Goal: Information Seeking & Learning: Learn about a topic

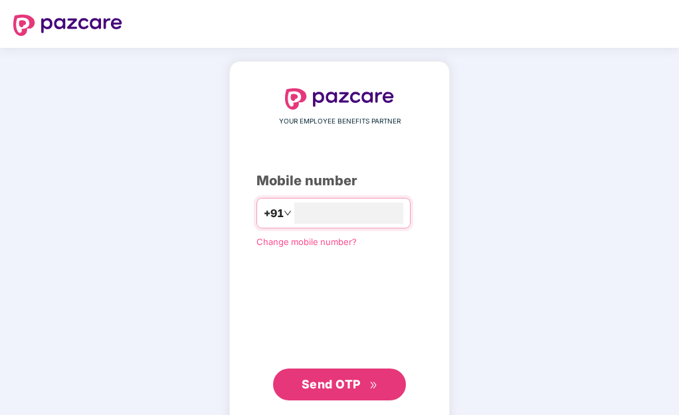
type input "**********"
click at [325, 377] on span "Send OTP" at bounding box center [330, 384] width 59 height 14
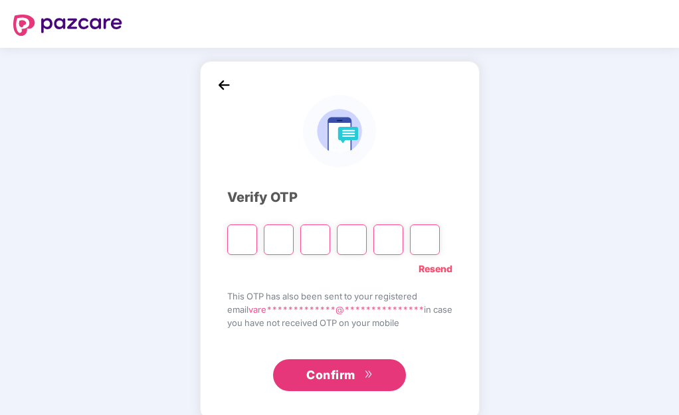
type input "*"
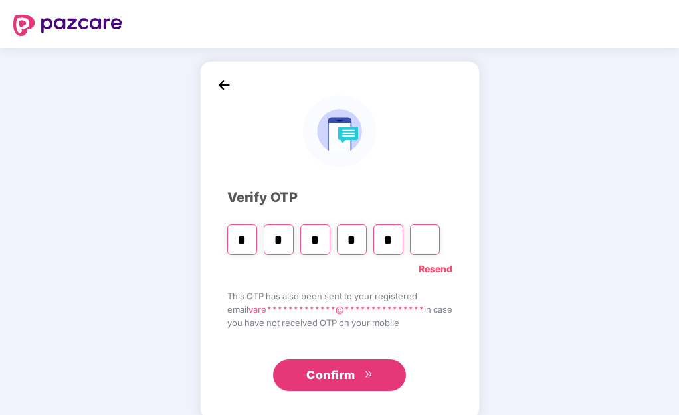
type input "*"
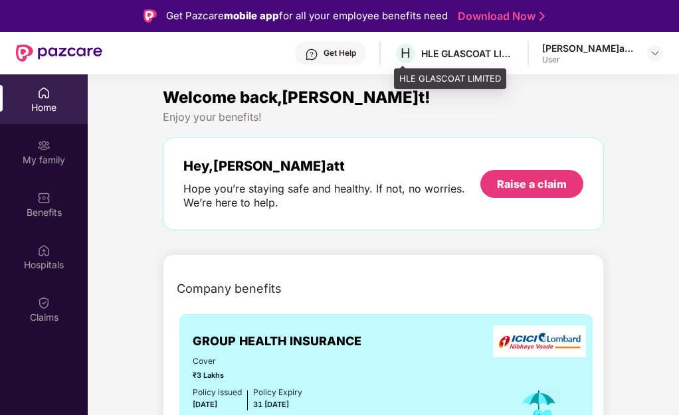
click at [450, 54] on div "HLE GLASCOAT LIMITED" at bounding box center [467, 53] width 93 height 13
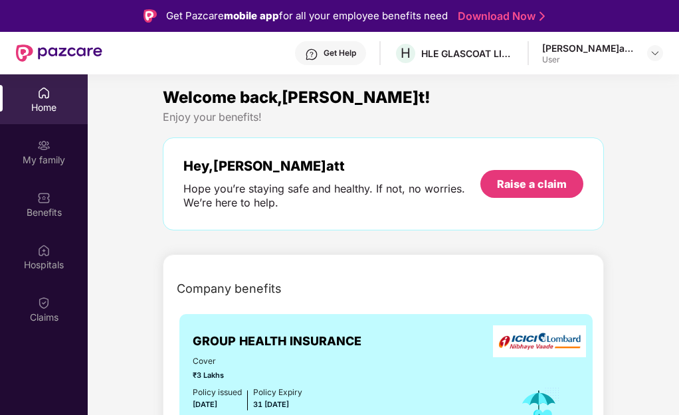
click at [571, 50] on div "[PERSON_NAME]att [PERSON_NAME]" at bounding box center [588, 48] width 93 height 13
click at [655, 50] on img at bounding box center [654, 53] width 11 height 11
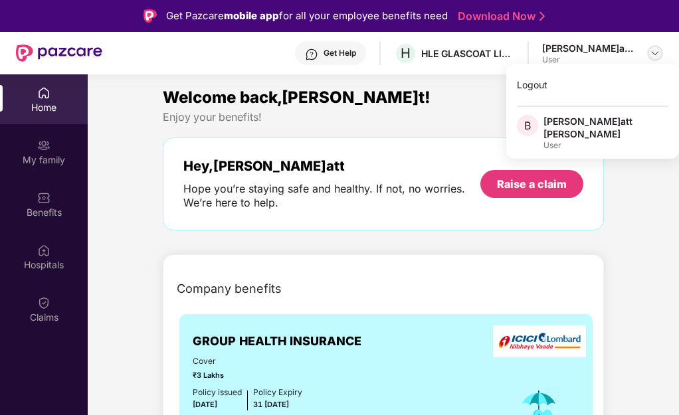
click at [653, 48] on img at bounding box center [654, 53] width 11 height 11
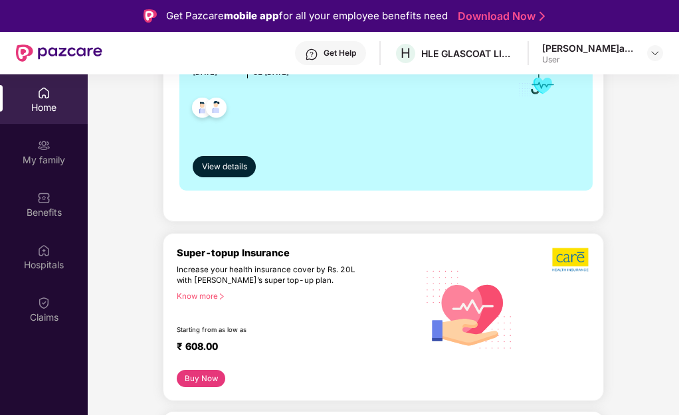
scroll to position [266, 0]
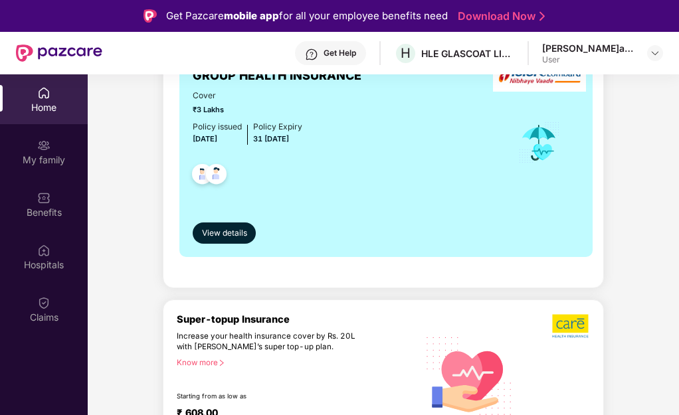
click at [341, 172] on div "Cover ₹3 Lakhs Policy issued 01 [DATE]olicy Expiry 31 [DATE]" at bounding box center [386, 143] width 386 height 107
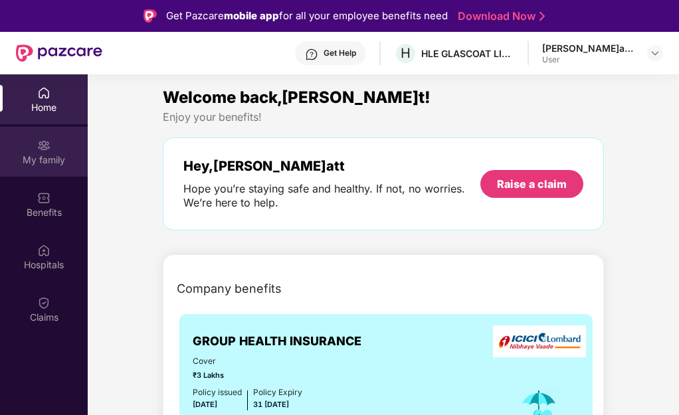
click at [60, 155] on div "My family" at bounding box center [44, 159] width 88 height 13
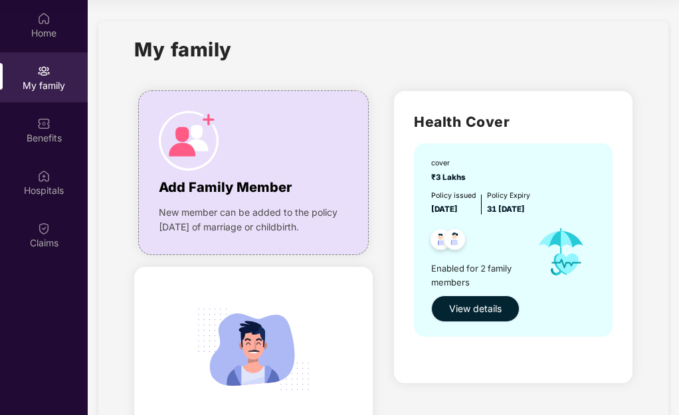
click at [457, 310] on span "View details" at bounding box center [475, 308] width 52 height 15
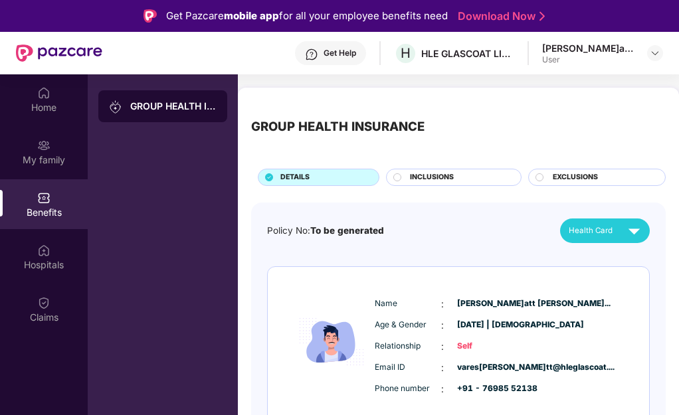
click at [399, 176] on circle at bounding box center [397, 177] width 8 height 8
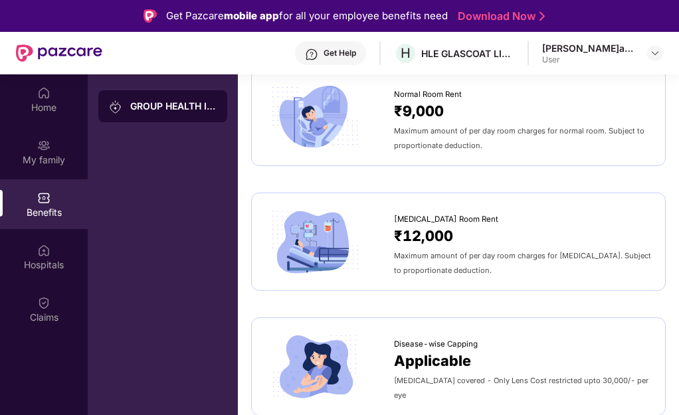
scroll to position [332, 0]
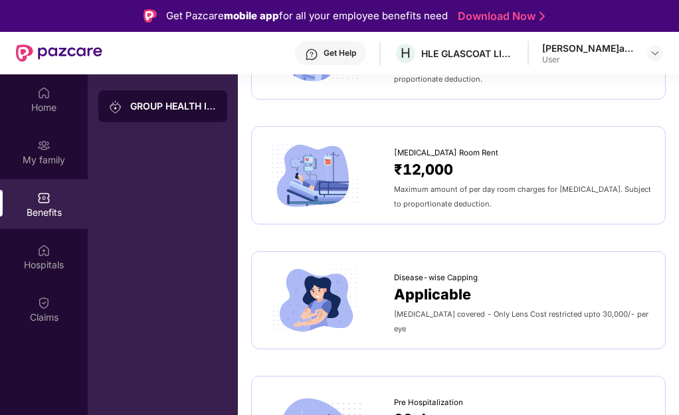
click at [456, 301] on span "Applicable" at bounding box center [432, 295] width 77 height 23
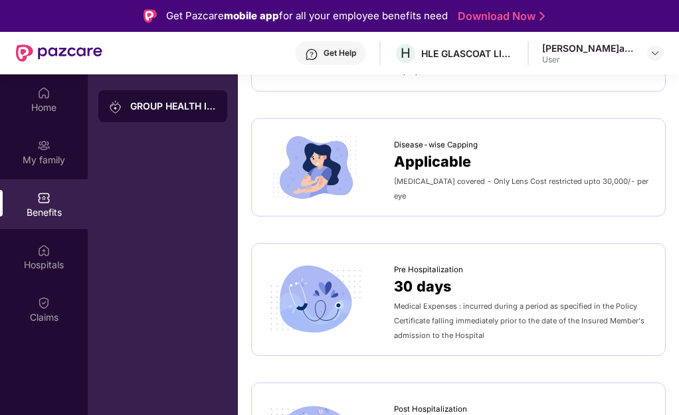
scroll to position [398, 0]
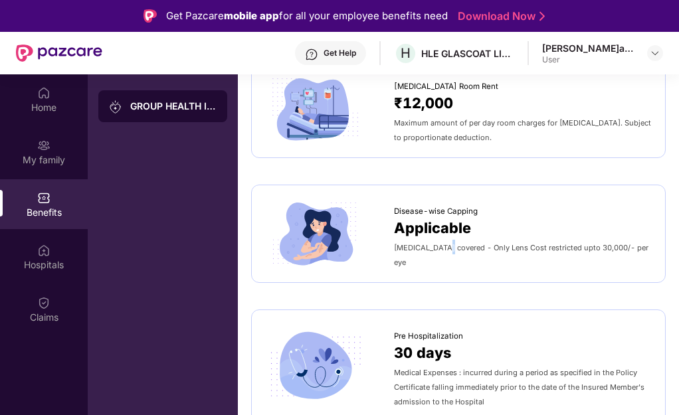
click at [436, 256] on span "[MEDICAL_DATA] covered - Only Lens Cost restricted upto 30,000/- per eye" at bounding box center [521, 255] width 254 height 24
click at [301, 237] on img at bounding box center [315, 234] width 100 height 70
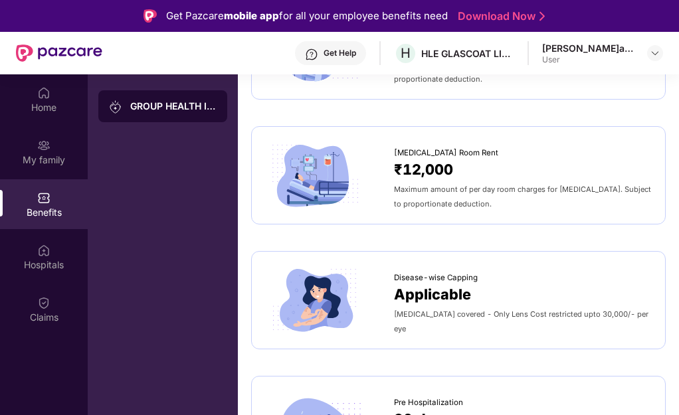
scroll to position [0, 0]
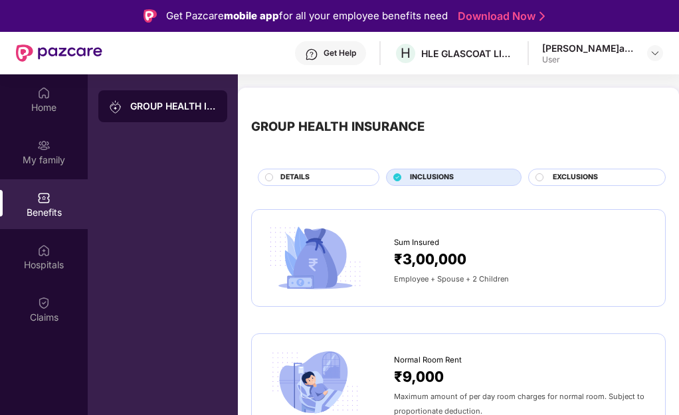
click at [149, 103] on div "GROUP HEALTH INSURANCE" at bounding box center [173, 106] width 86 height 13
click at [267, 179] on icon at bounding box center [269, 177] width 9 height 9
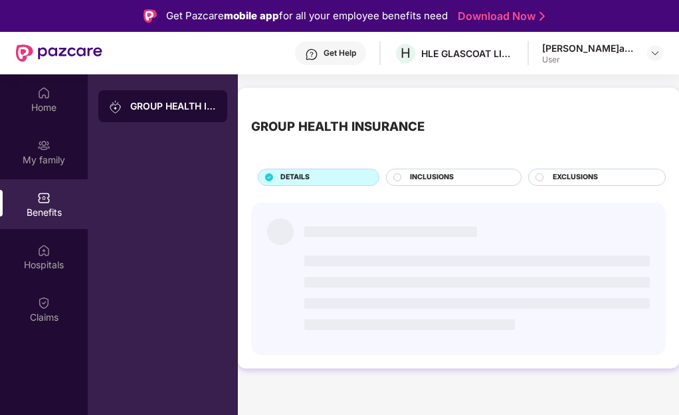
click at [268, 179] on icon at bounding box center [269, 177] width 8 height 8
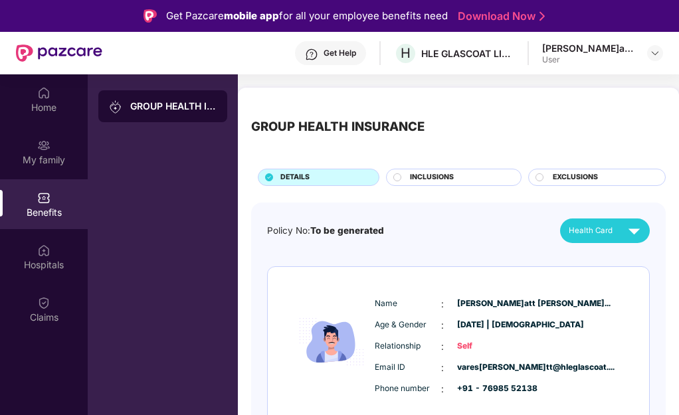
click at [403, 181] on div "INCLUSIONS" at bounding box center [458, 178] width 111 height 13
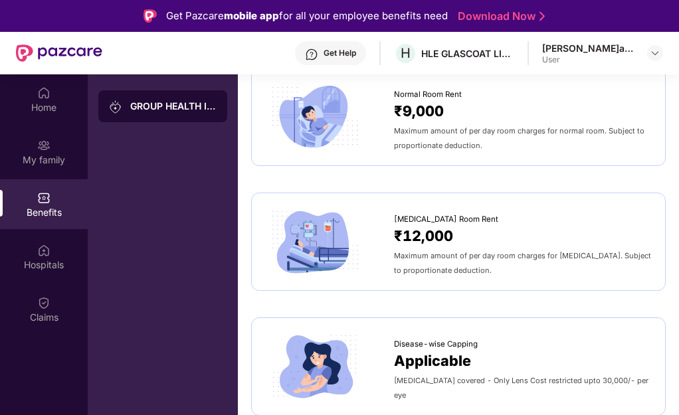
scroll to position [398, 0]
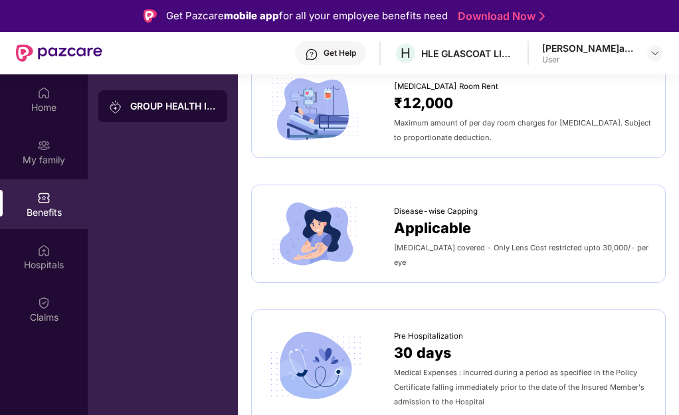
click at [319, 232] on img at bounding box center [315, 234] width 100 height 70
click at [417, 236] on span "Applicable" at bounding box center [432, 228] width 77 height 23
click at [418, 236] on span "Applicable" at bounding box center [432, 228] width 77 height 23
click at [459, 248] on div "[MEDICAL_DATA] covered - Only Lens Cost restricted upto 30,000/- per eye" at bounding box center [523, 254] width 258 height 29
click at [422, 251] on span "[MEDICAL_DATA] covered - Only Lens Cost restricted upto 30,000/- per eye" at bounding box center [521, 255] width 254 height 24
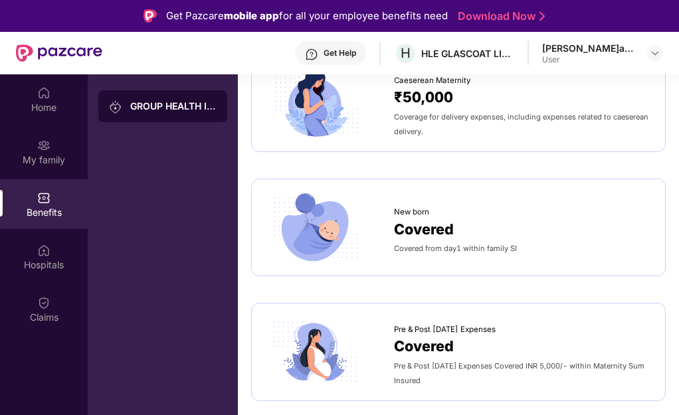
scroll to position [1527, 0]
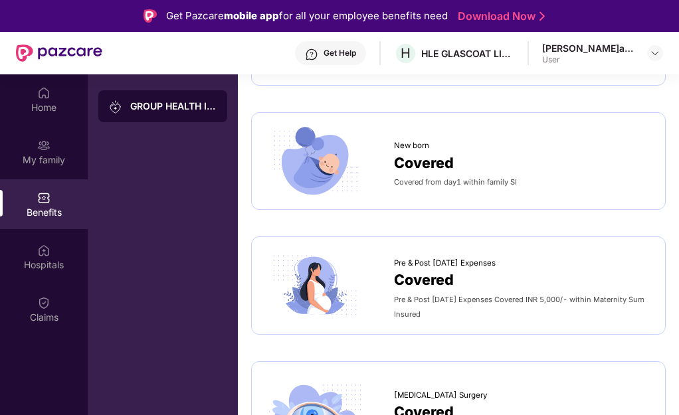
click at [418, 278] on span "Covered" at bounding box center [424, 280] width 60 height 23
click at [414, 293] on div "Pre & Post [DATE] Expenses Covered INR 5,000/- within Maternity Sum Insured" at bounding box center [523, 305] width 258 height 29
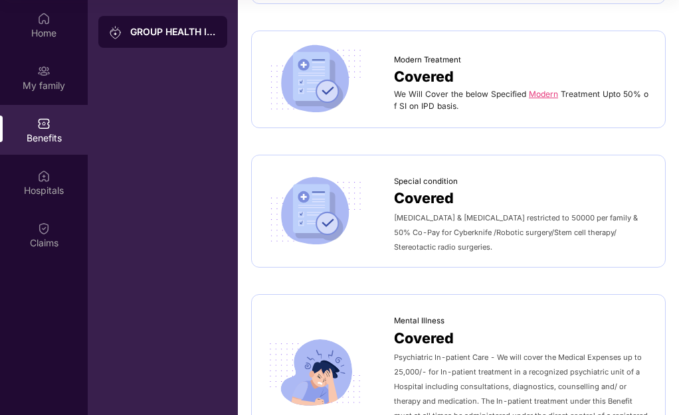
scroll to position [1775, 0]
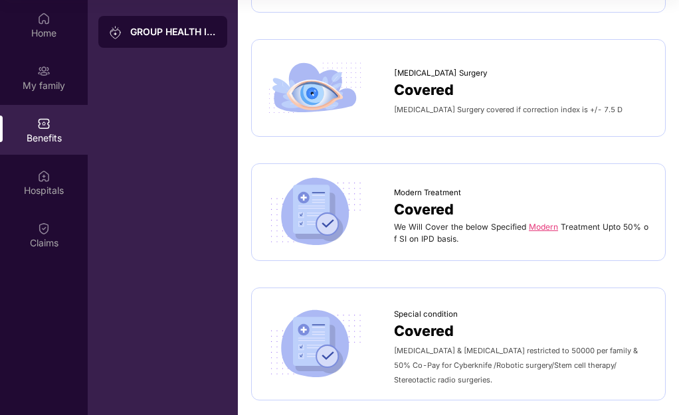
click at [539, 228] on link "Modern" at bounding box center [543, 227] width 29 height 10
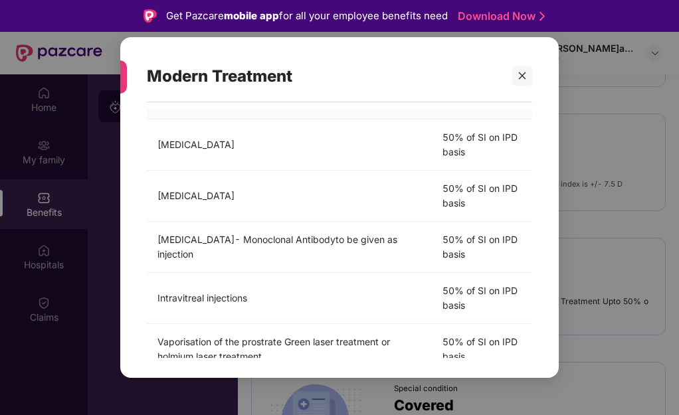
scroll to position [0, 0]
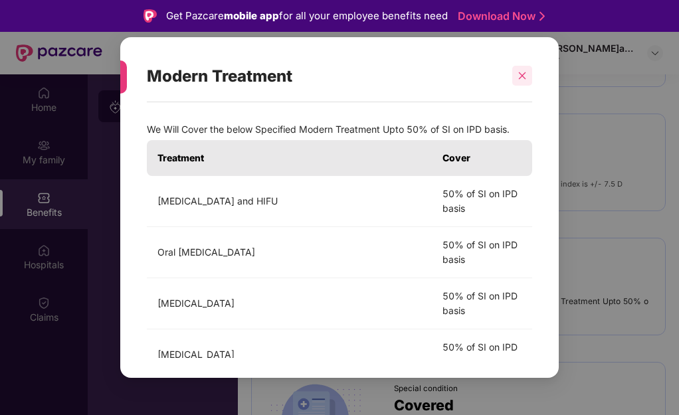
click at [517, 71] on icon "close" at bounding box center [521, 75] width 9 height 9
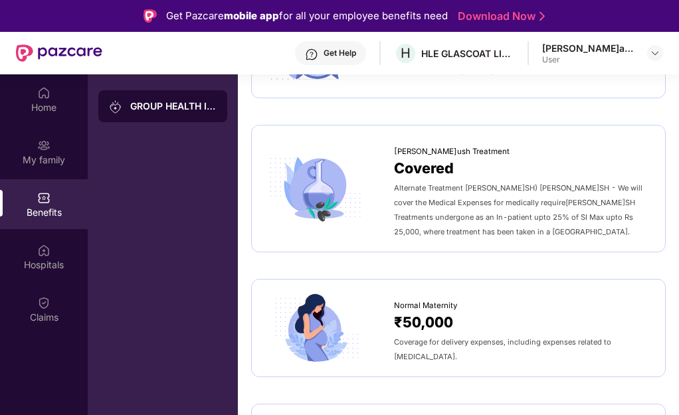
scroll to position [779, 0]
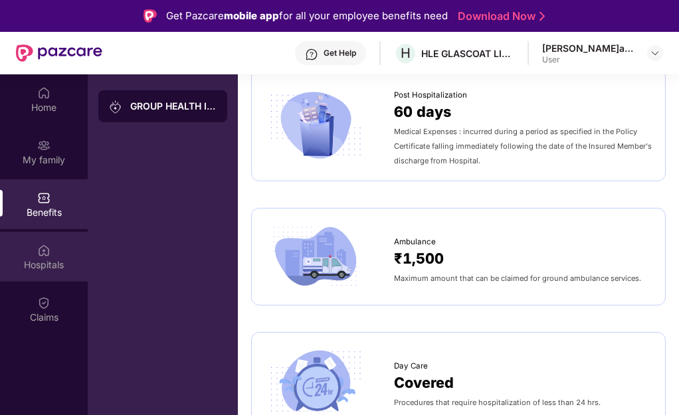
click at [47, 247] on img at bounding box center [43, 250] width 13 height 13
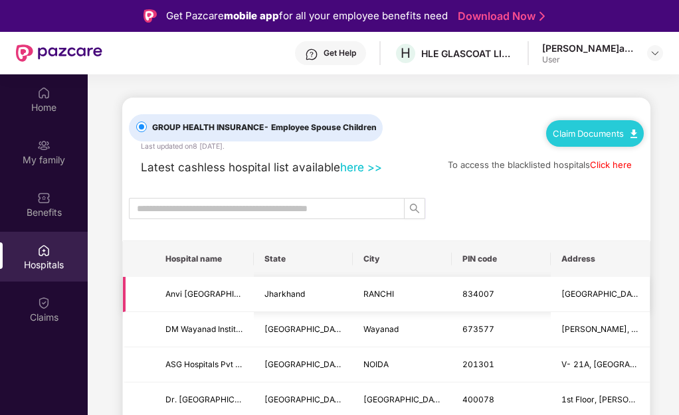
scroll to position [66, 0]
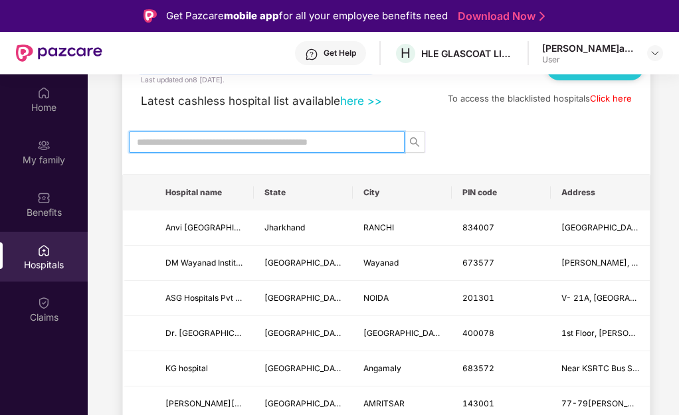
click at [342, 141] on input "text" at bounding box center [261, 142] width 249 height 15
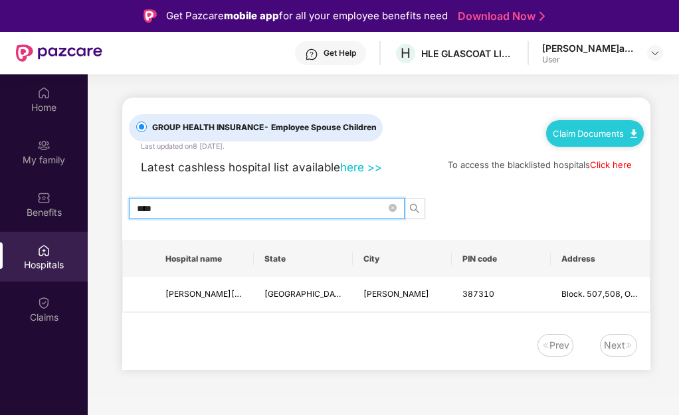
scroll to position [0, 0]
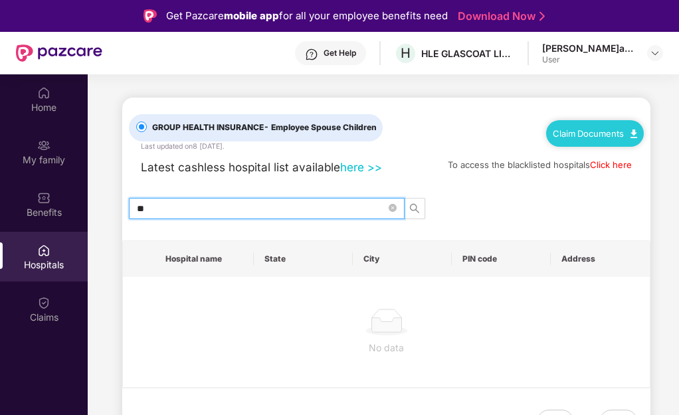
type input "*"
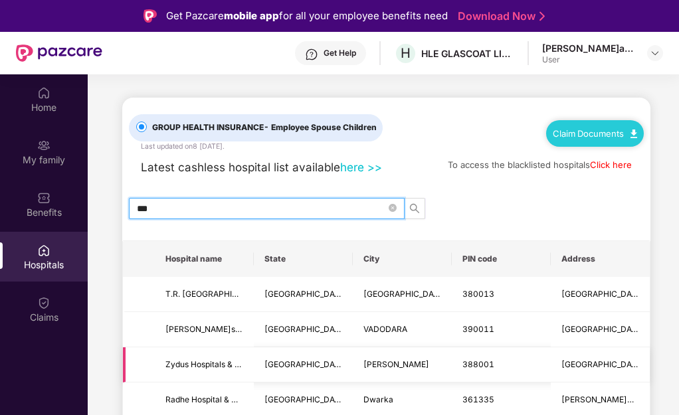
scroll to position [133, 0]
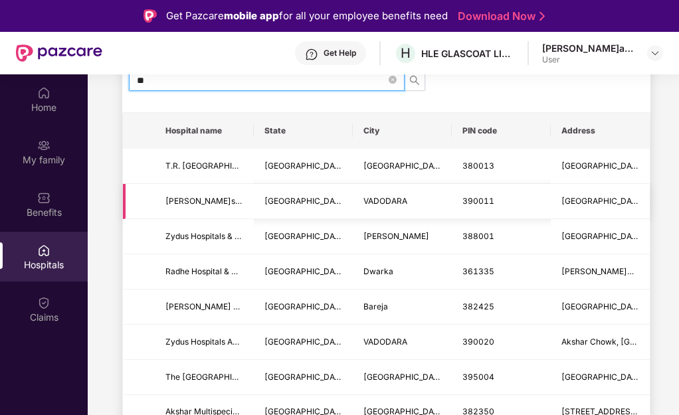
type input "*"
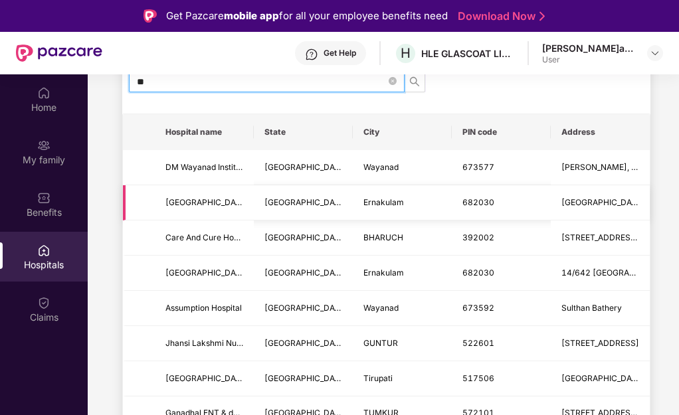
type input "*"
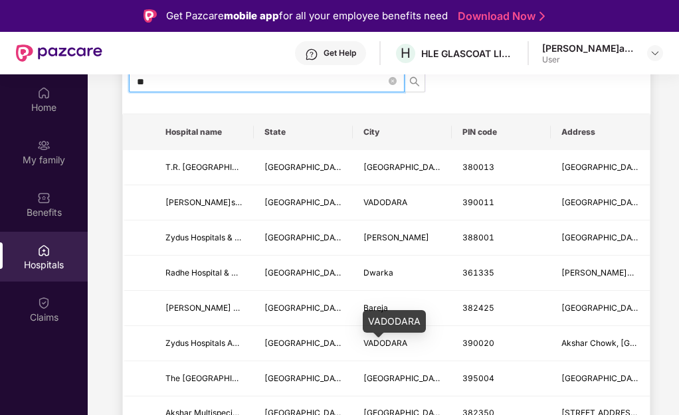
type input "*"
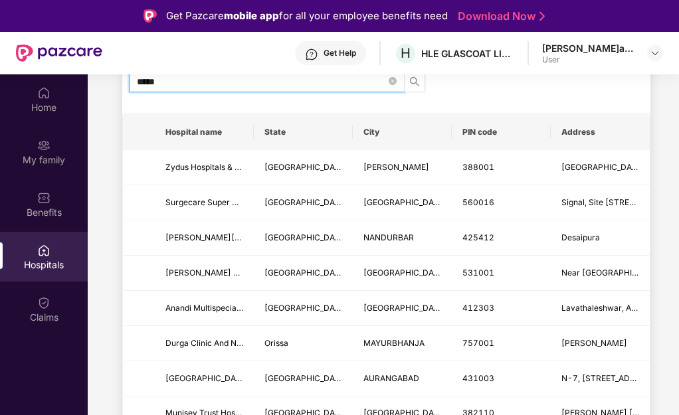
click at [408, 82] on span "search" at bounding box center [414, 81] width 20 height 11
click at [412, 82] on icon "search" at bounding box center [414, 81] width 11 height 11
type input "*"
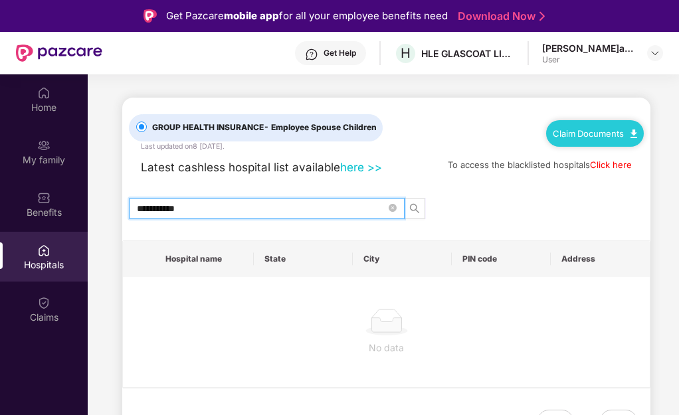
scroll to position [0, 0]
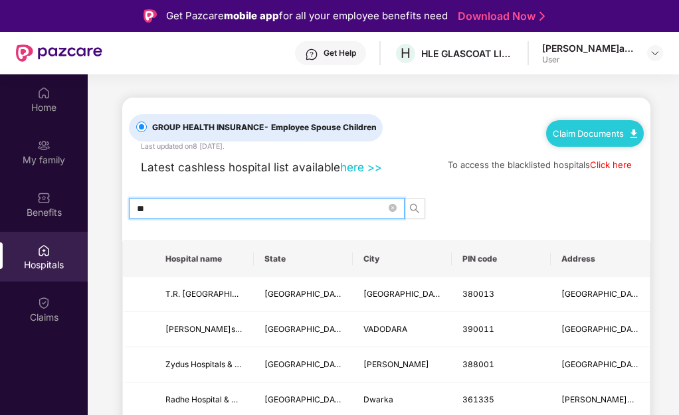
type input "*"
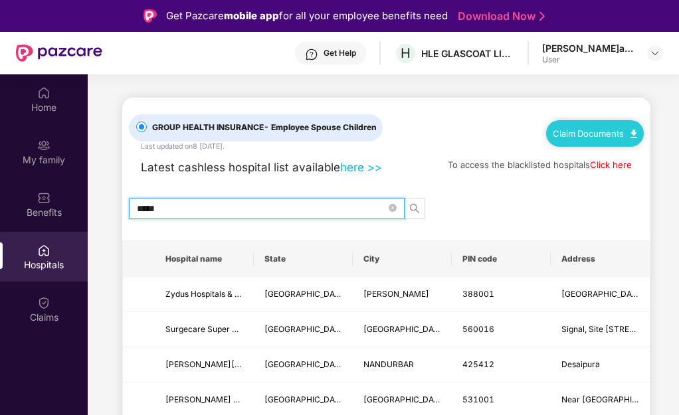
type input "*****"
click at [582, 287] on td "[GEOGRAPHIC_DATA][PERSON_NAME]" at bounding box center [599, 294] width 99 height 35
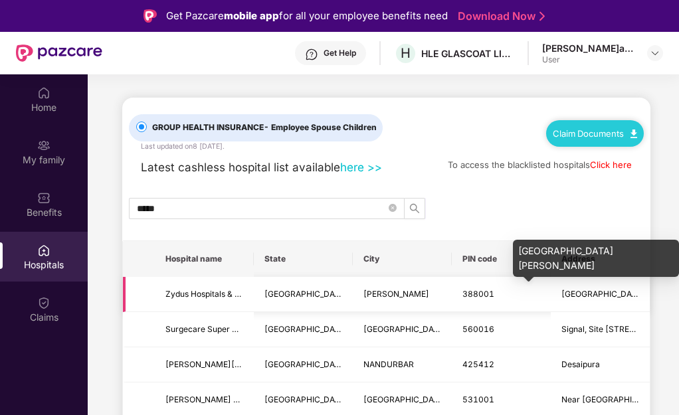
click at [566, 290] on span "[GEOGRAPHIC_DATA][PERSON_NAME]" at bounding box center [635, 294] width 149 height 10
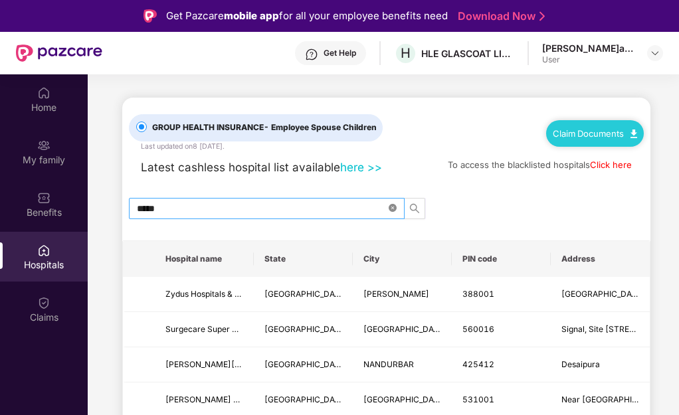
click at [394, 207] on icon "close-circle" at bounding box center [392, 208] width 8 height 8
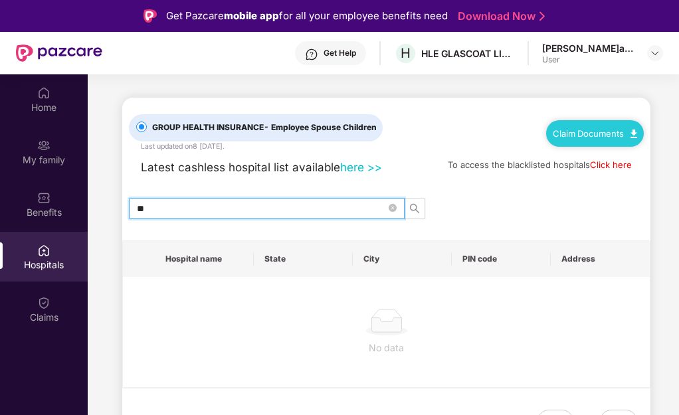
type input "*"
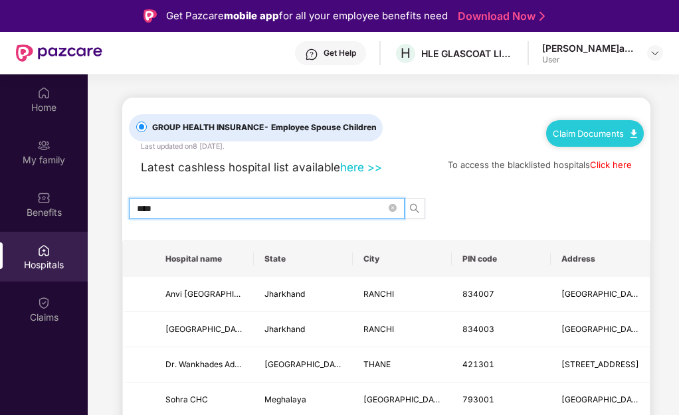
type input "*****"
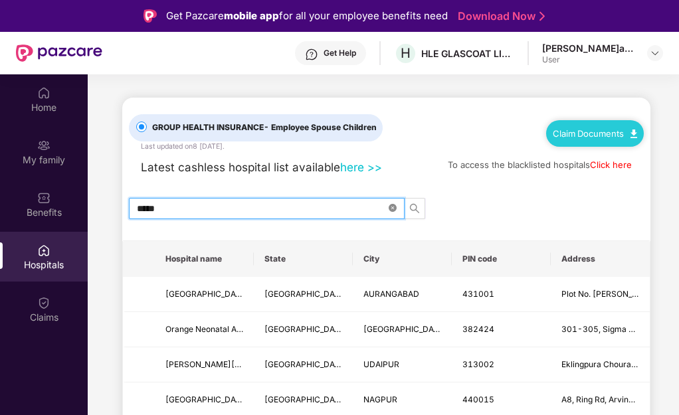
click at [392, 209] on icon "close-circle" at bounding box center [392, 208] width 8 height 8
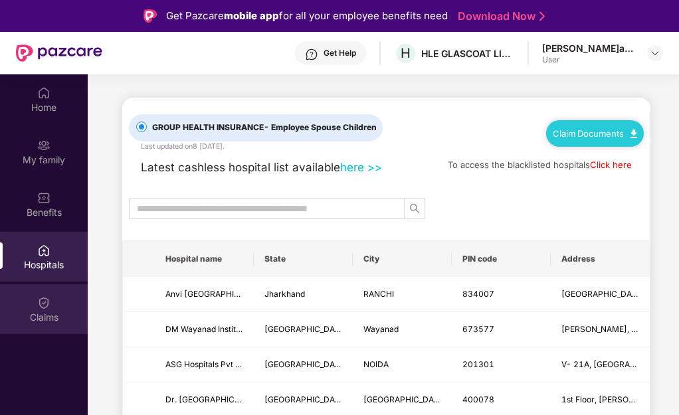
click at [50, 311] on div "Claims" at bounding box center [44, 317] width 88 height 13
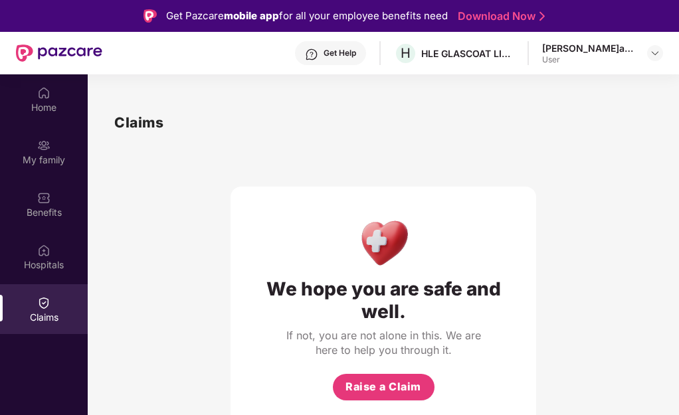
scroll to position [74, 0]
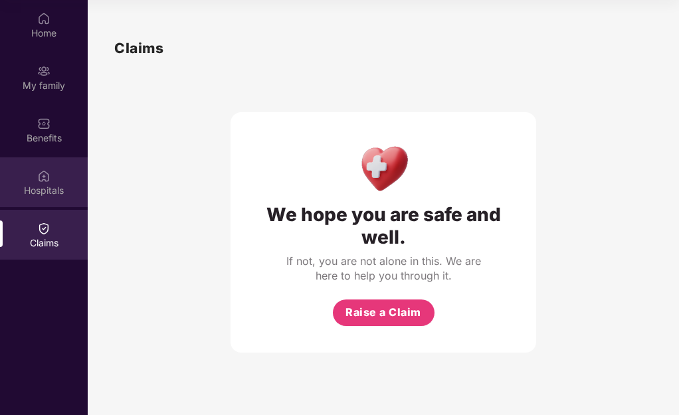
click at [29, 191] on div "Hospitals" at bounding box center [44, 190] width 88 height 13
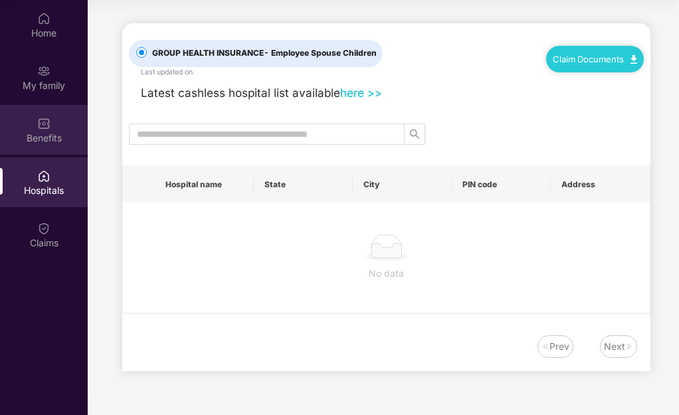
click at [28, 138] on div "Benefits" at bounding box center [44, 137] width 88 height 13
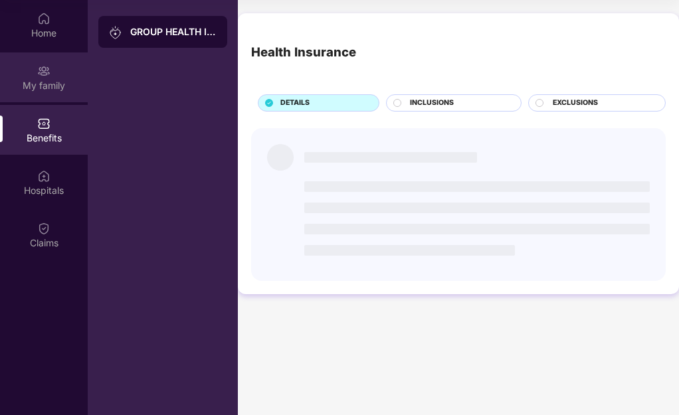
click at [24, 76] on div "My family" at bounding box center [44, 77] width 88 height 50
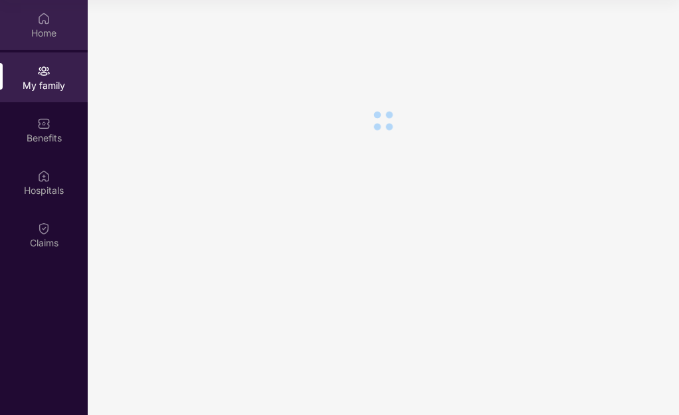
click at [42, 34] on div "Home" at bounding box center [44, 33] width 88 height 13
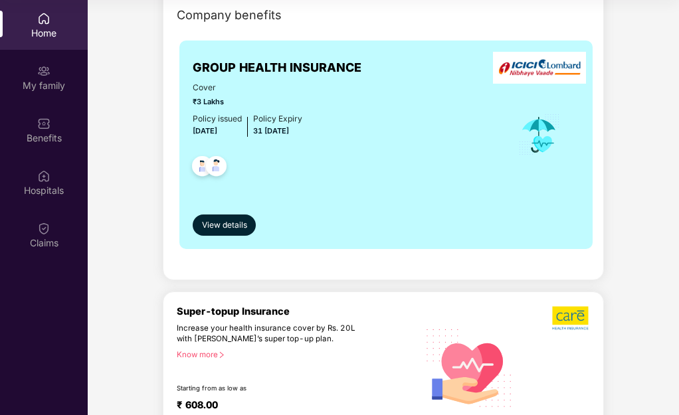
scroll to position [66, 0]
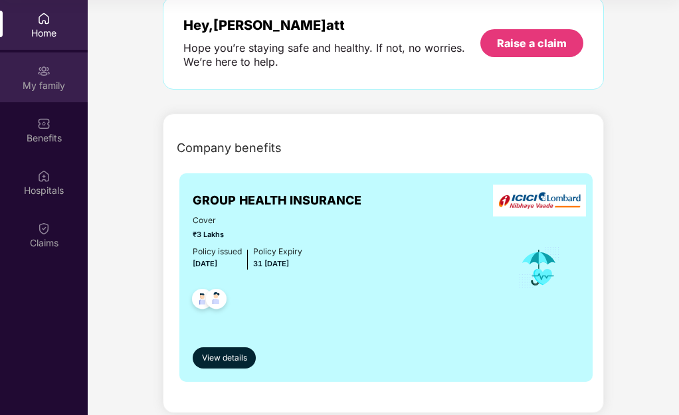
click at [50, 91] on div "My family" at bounding box center [44, 85] width 88 height 13
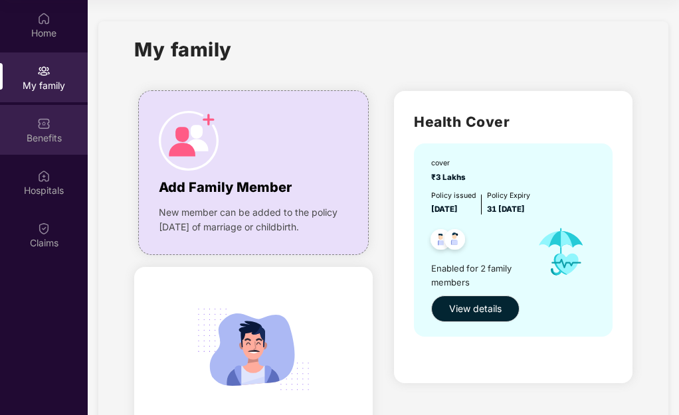
click at [48, 141] on div "Benefits" at bounding box center [44, 137] width 88 height 13
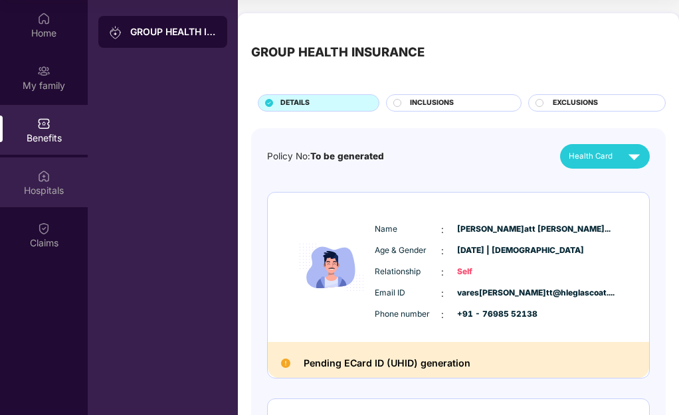
click at [42, 182] on img at bounding box center [43, 175] width 13 height 13
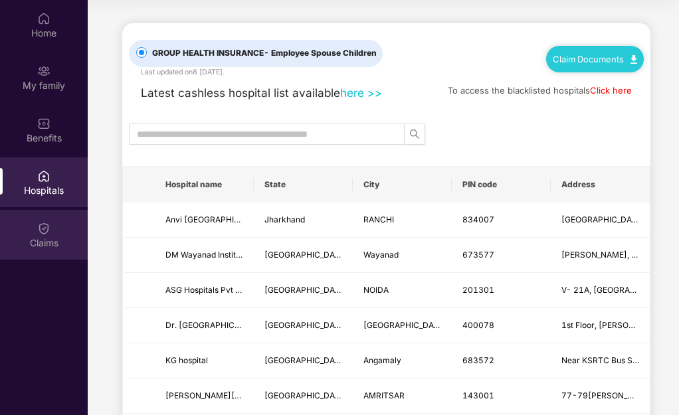
click at [49, 218] on div "Claims" at bounding box center [44, 235] width 88 height 50
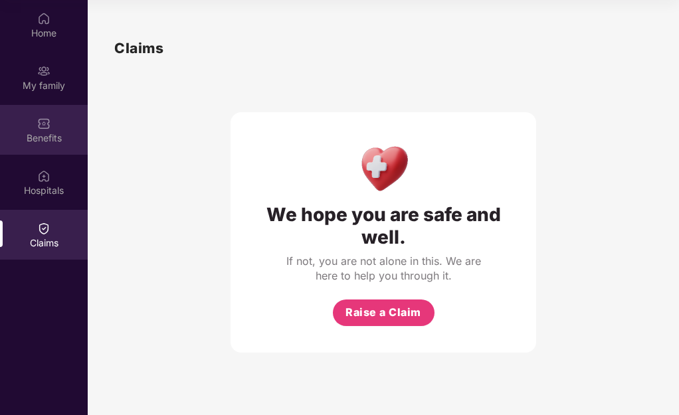
click at [46, 143] on div "Benefits" at bounding box center [44, 137] width 88 height 13
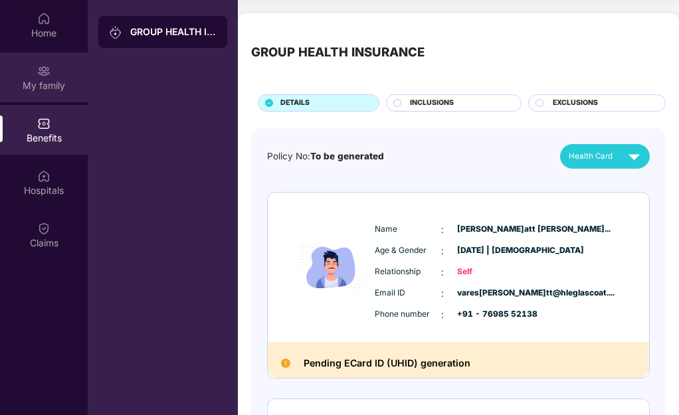
click at [47, 87] on div "My family" at bounding box center [44, 85] width 88 height 13
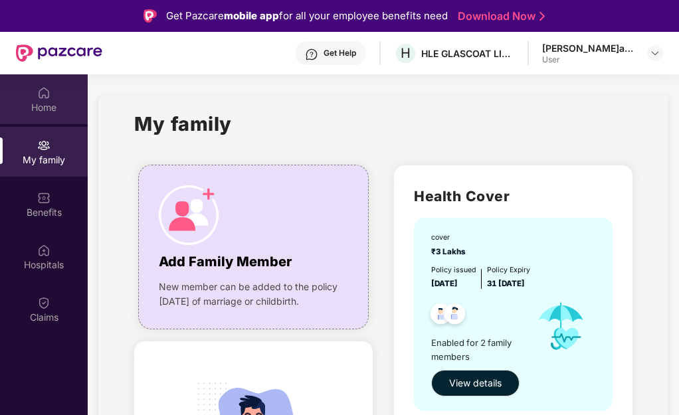
click at [50, 96] on div "Home" at bounding box center [44, 99] width 88 height 50
